Goal: Task Accomplishment & Management: Complete application form

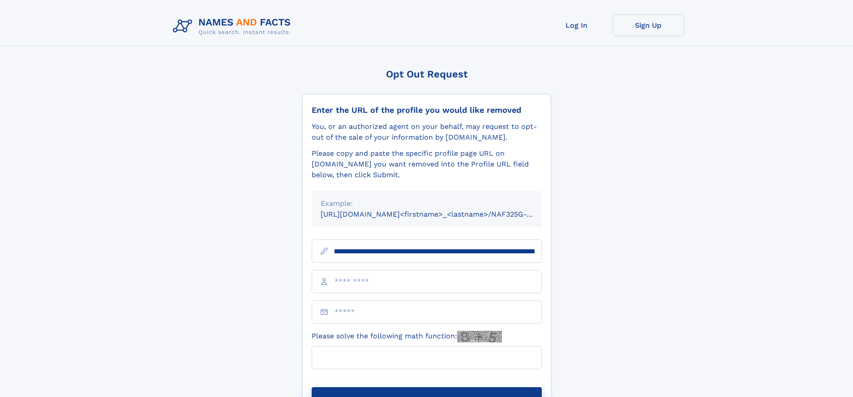
scroll to position [0, 108]
type input "**********"
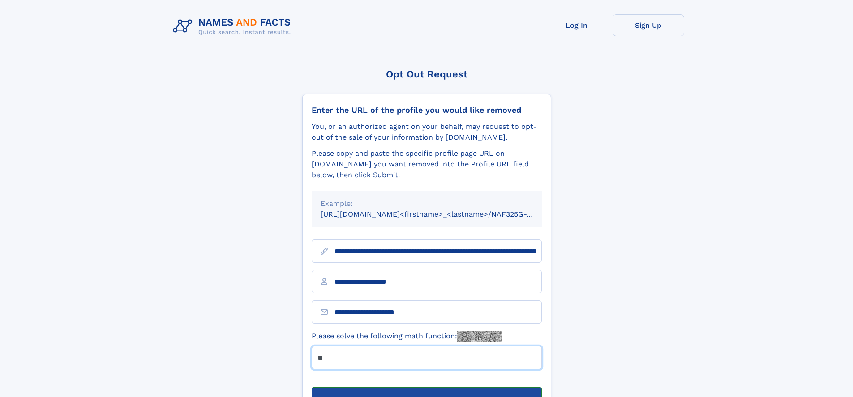
type input "**"
click at [426, 387] on button "Submit Opt Out Request" at bounding box center [427, 401] width 230 height 29
